Goal: Understand site structure: Grasp the organization and layout of the website

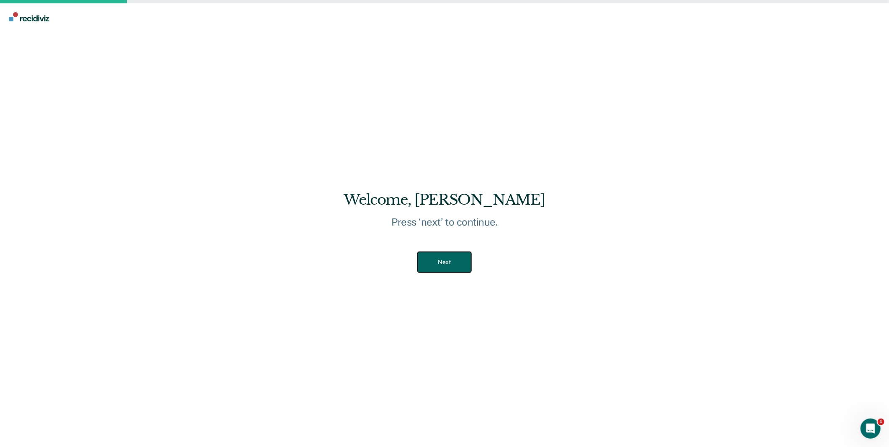
click at [446, 267] on button "Next" at bounding box center [444, 262] width 53 height 21
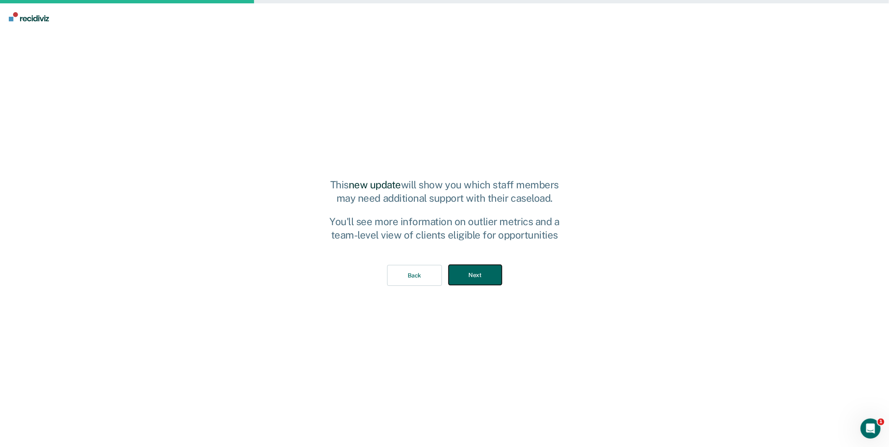
click at [475, 281] on button "Next" at bounding box center [475, 275] width 53 height 21
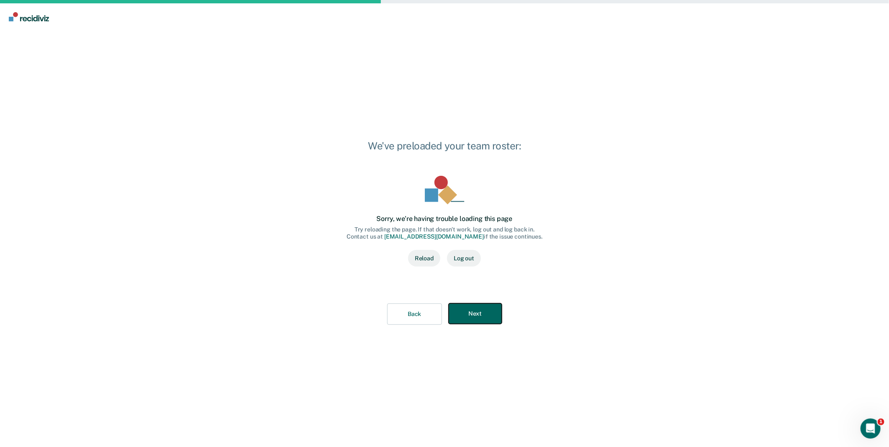
click at [487, 307] on button "Next" at bounding box center [475, 314] width 53 height 21
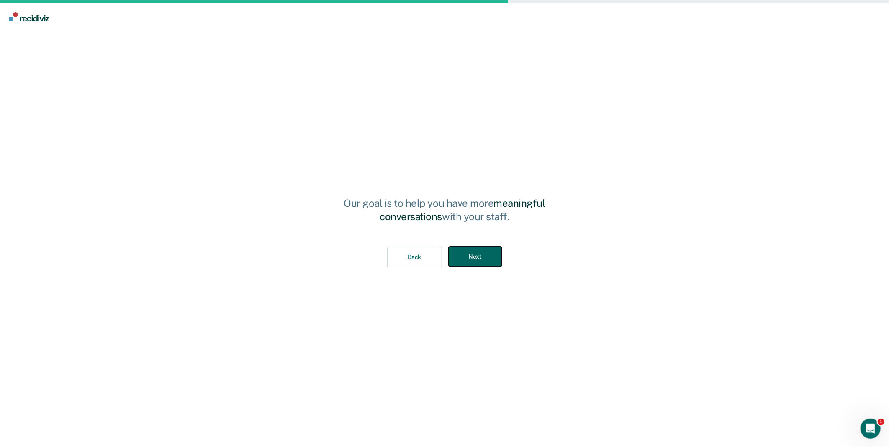
click at [484, 262] on button "Next" at bounding box center [475, 257] width 53 height 21
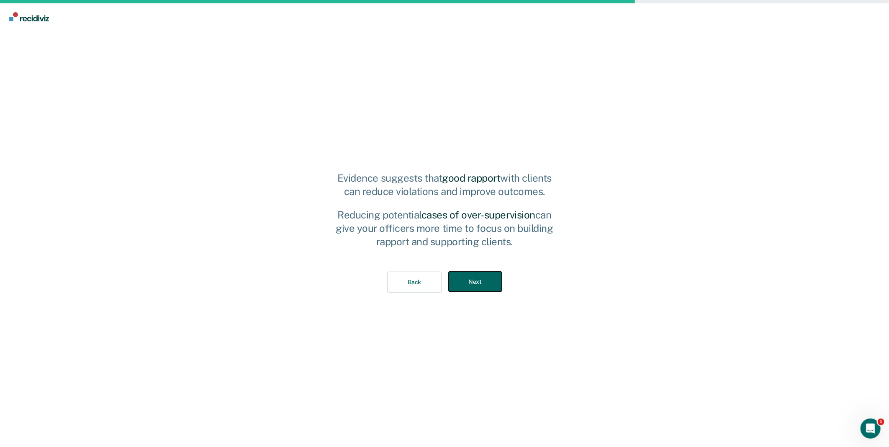
click at [482, 282] on button "Next" at bounding box center [475, 282] width 53 height 21
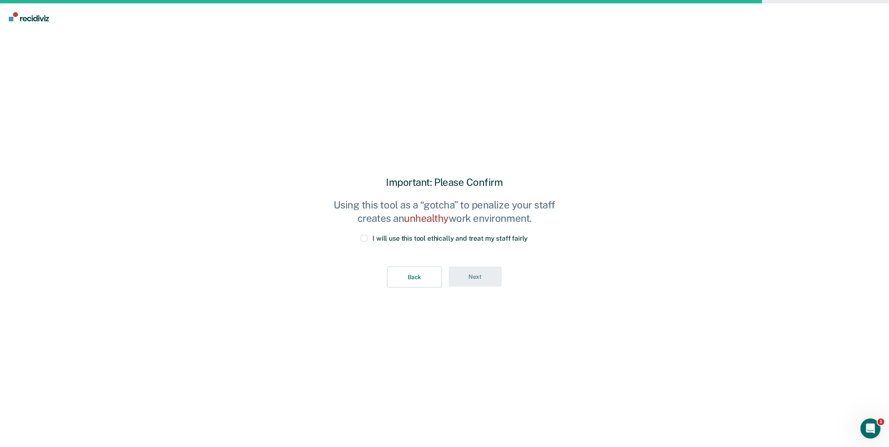
click at [372, 241] on label "I will use this tool ethically and treat my staff fairly" at bounding box center [444, 239] width 167 height 8
click at [528, 235] on input "I will use this tool ethically and treat my staff fairly" at bounding box center [528, 235] width 0 height 0
click at [472, 279] on button "Next" at bounding box center [475, 277] width 53 height 21
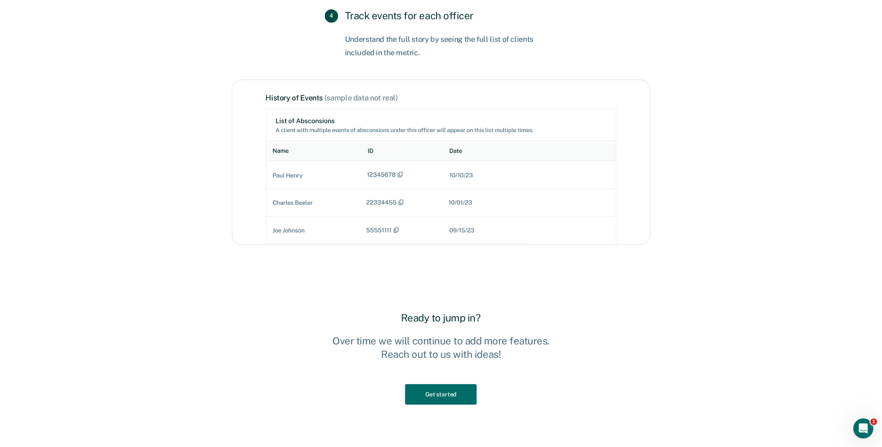
scroll to position [1255, 0]
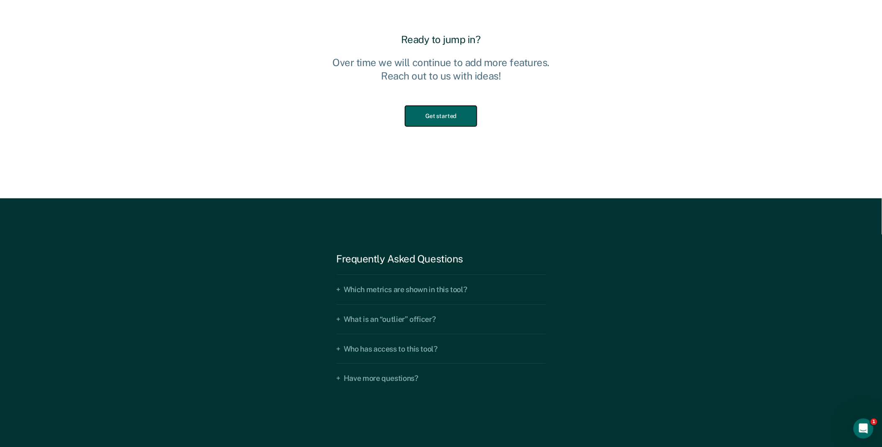
click at [441, 114] on button "Get started" at bounding box center [440, 116] width 71 height 21
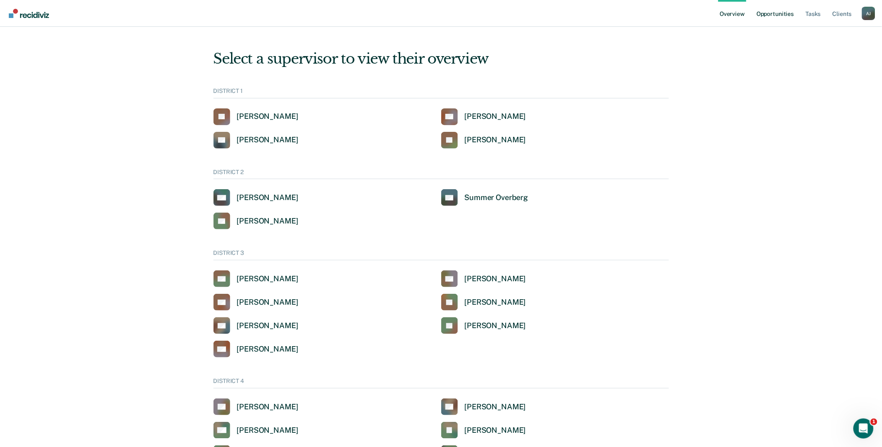
click at [778, 13] on link "Opportunities" at bounding box center [775, 13] width 41 height 27
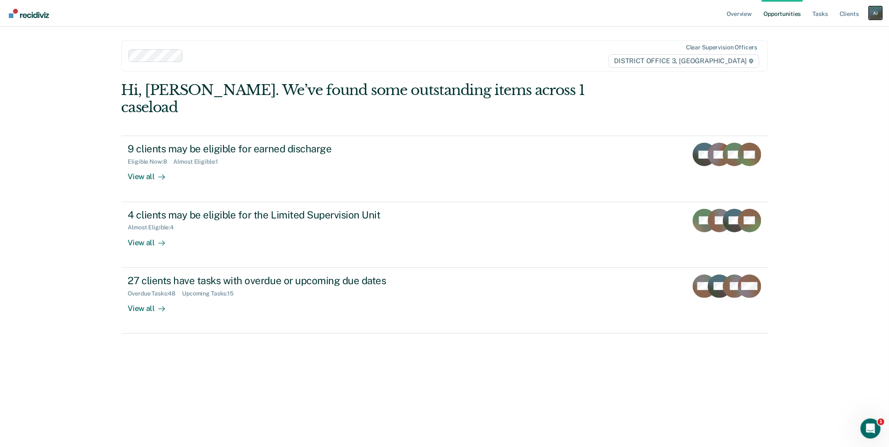
click at [878, 12] on div "A J" at bounding box center [875, 12] width 13 height 13
click at [835, 56] on link "Go to Operations" at bounding box center [842, 55] width 67 height 7
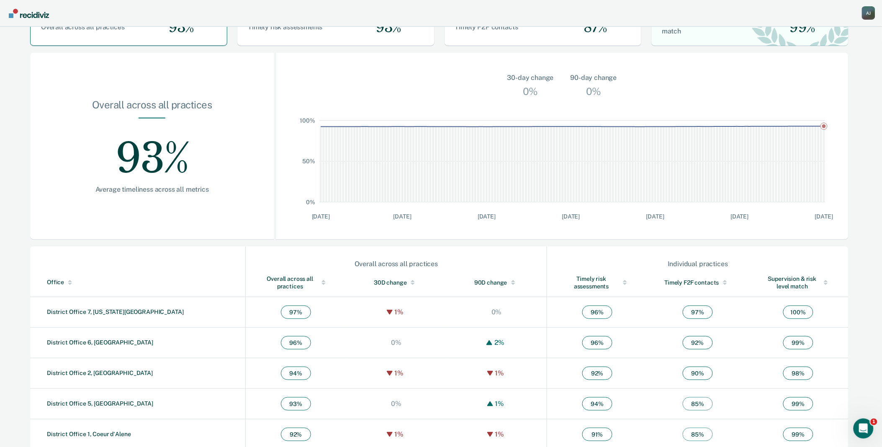
scroll to position [136, 0]
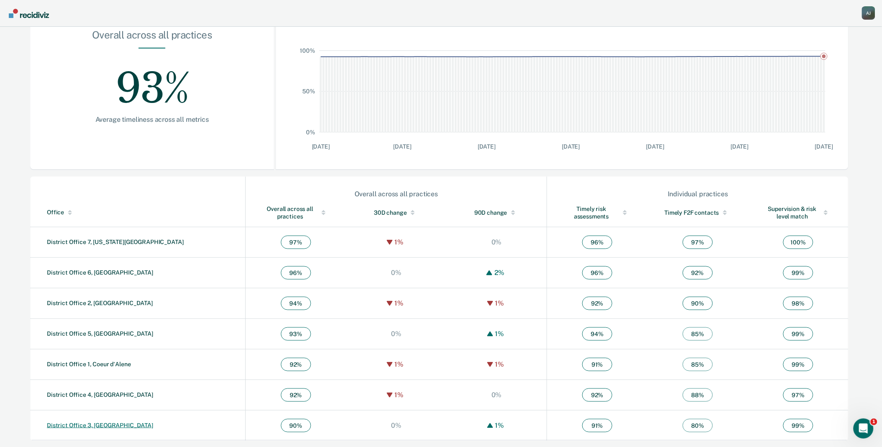
click at [98, 423] on link "District Office 3, [GEOGRAPHIC_DATA]" at bounding box center [100, 425] width 106 height 7
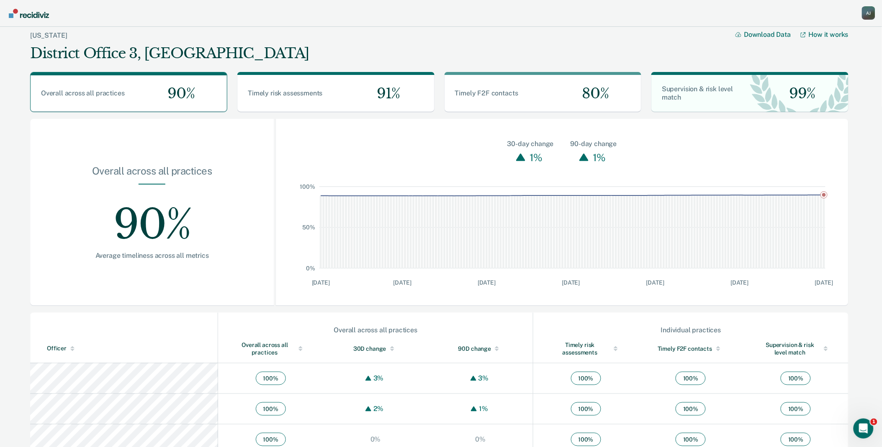
click at [295, 346] on div at bounding box center [301, 349] width 12 height 6
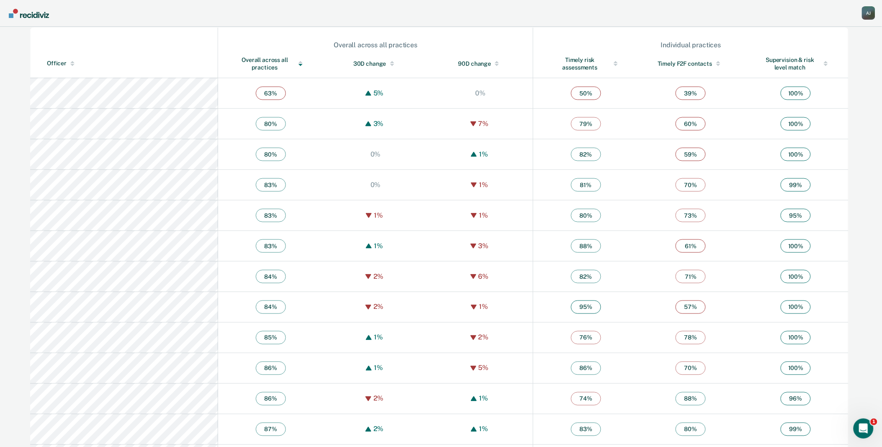
scroll to position [279, 0]
